Goal: Task Accomplishment & Management: Manage account settings

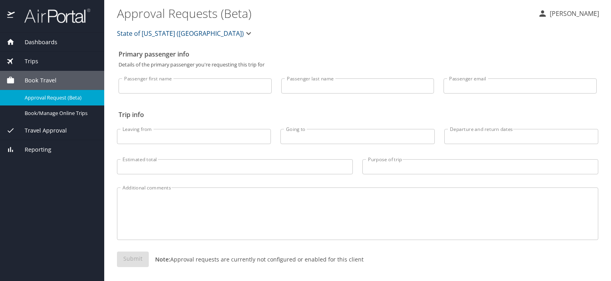
click at [37, 61] on span "Trips" at bounding box center [26, 61] width 23 height 9
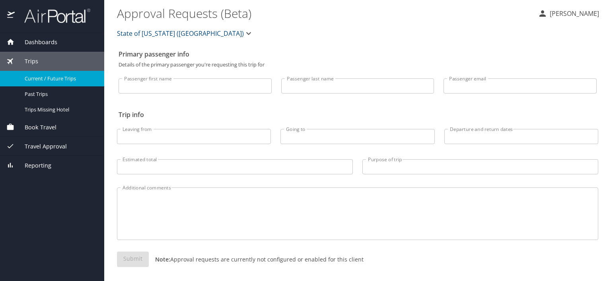
click at [43, 75] on span "Current / Future Trips" at bounding box center [60, 79] width 70 height 8
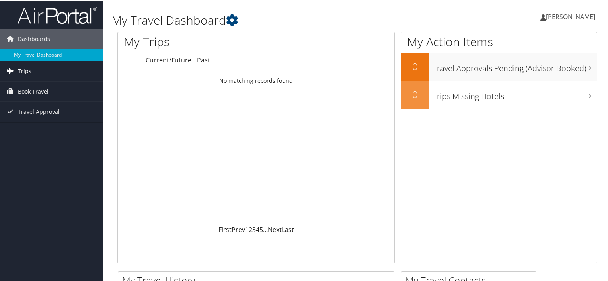
click at [38, 70] on link "Trips" at bounding box center [51, 70] width 103 height 20
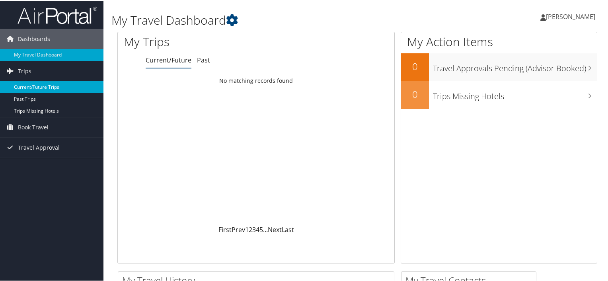
click at [38, 85] on link "Current/Future Trips" at bounding box center [51, 86] width 103 height 12
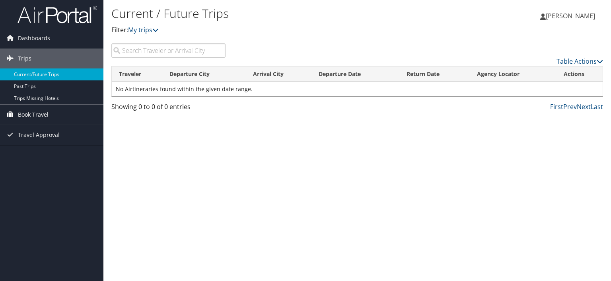
click at [38, 114] on span "Book Travel" at bounding box center [33, 115] width 31 height 20
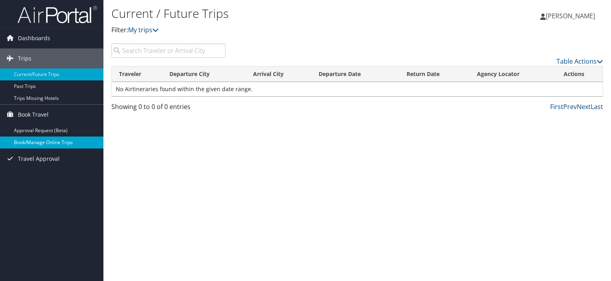
click at [39, 140] on link "Book/Manage Online Trips" at bounding box center [51, 143] width 103 height 12
click at [57, 142] on link "Book/Manage Online Trips" at bounding box center [51, 143] width 103 height 12
click at [37, 71] on link "Current/Future Trips" at bounding box center [51, 74] width 103 height 12
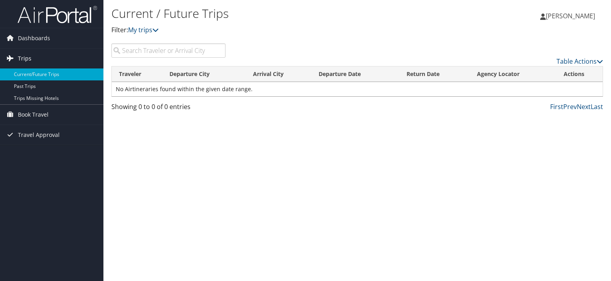
click at [24, 54] on span "Trips" at bounding box center [25, 59] width 14 height 20
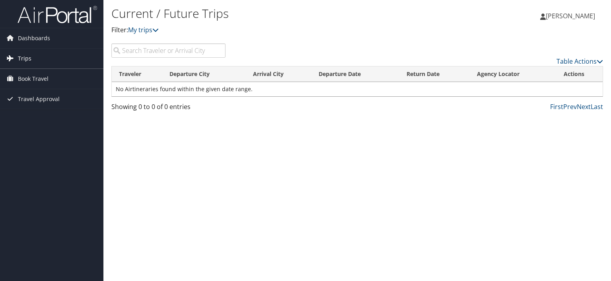
click at [24, 54] on span "Trips" at bounding box center [25, 59] width 14 height 20
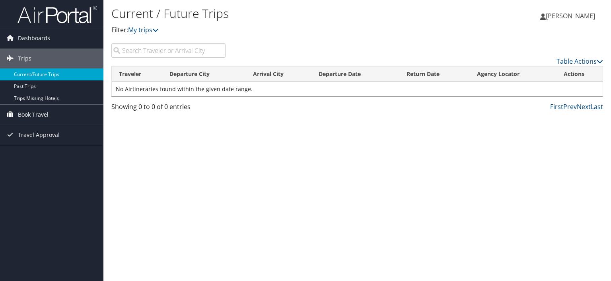
click at [39, 118] on span "Book Travel" at bounding box center [33, 115] width 31 height 20
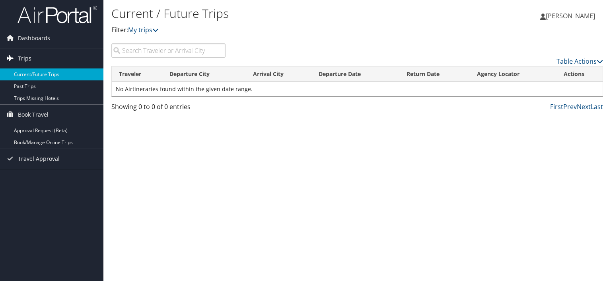
click at [23, 55] on span "Trips" at bounding box center [25, 59] width 14 height 20
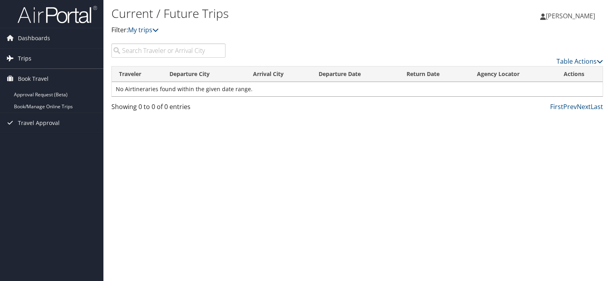
click at [23, 56] on span "Trips" at bounding box center [25, 59] width 14 height 20
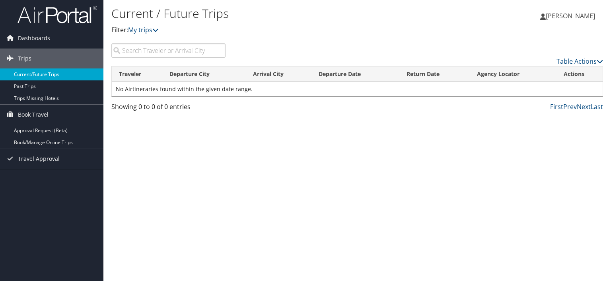
click at [30, 76] on link "Current/Future Trips" at bounding box center [51, 74] width 103 height 12
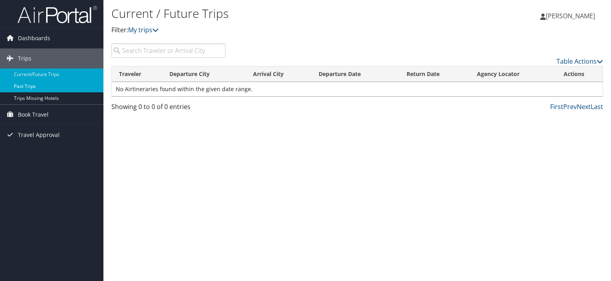
click at [42, 87] on link "Past Trips" at bounding box center [51, 86] width 103 height 12
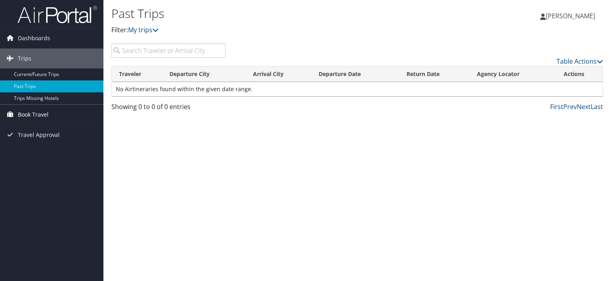
click at [45, 116] on span "Book Travel" at bounding box center [33, 115] width 31 height 20
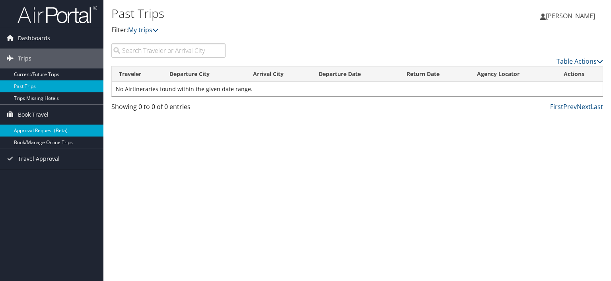
click at [48, 133] on link "Approval Request (Beta)" at bounding box center [51, 131] width 103 height 12
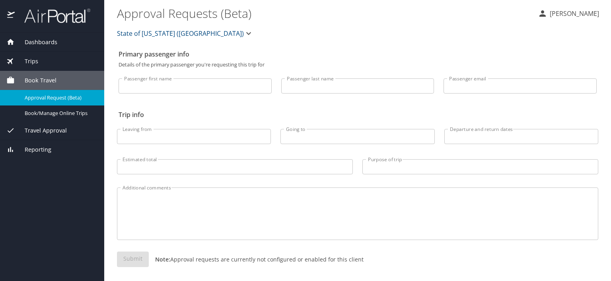
click at [46, 127] on span "Travel Approval" at bounding box center [41, 130] width 52 height 9
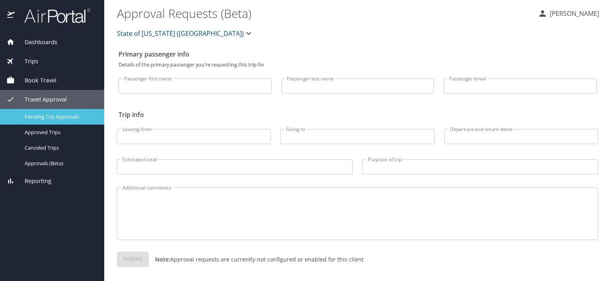
click at [51, 112] on div "Pending Trip Approvals" at bounding box center [52, 116] width 92 height 9
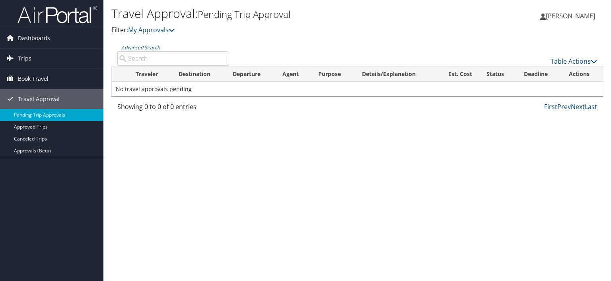
click at [31, 76] on span "Book Travel" at bounding box center [33, 79] width 31 height 20
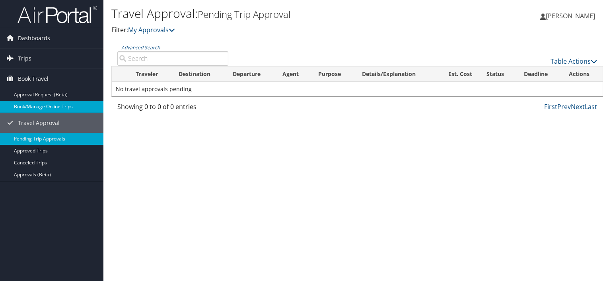
click at [48, 106] on link "Book/Manage Online Trips" at bounding box center [51, 107] width 103 height 12
